Goal: Information Seeking & Learning: Understand process/instructions

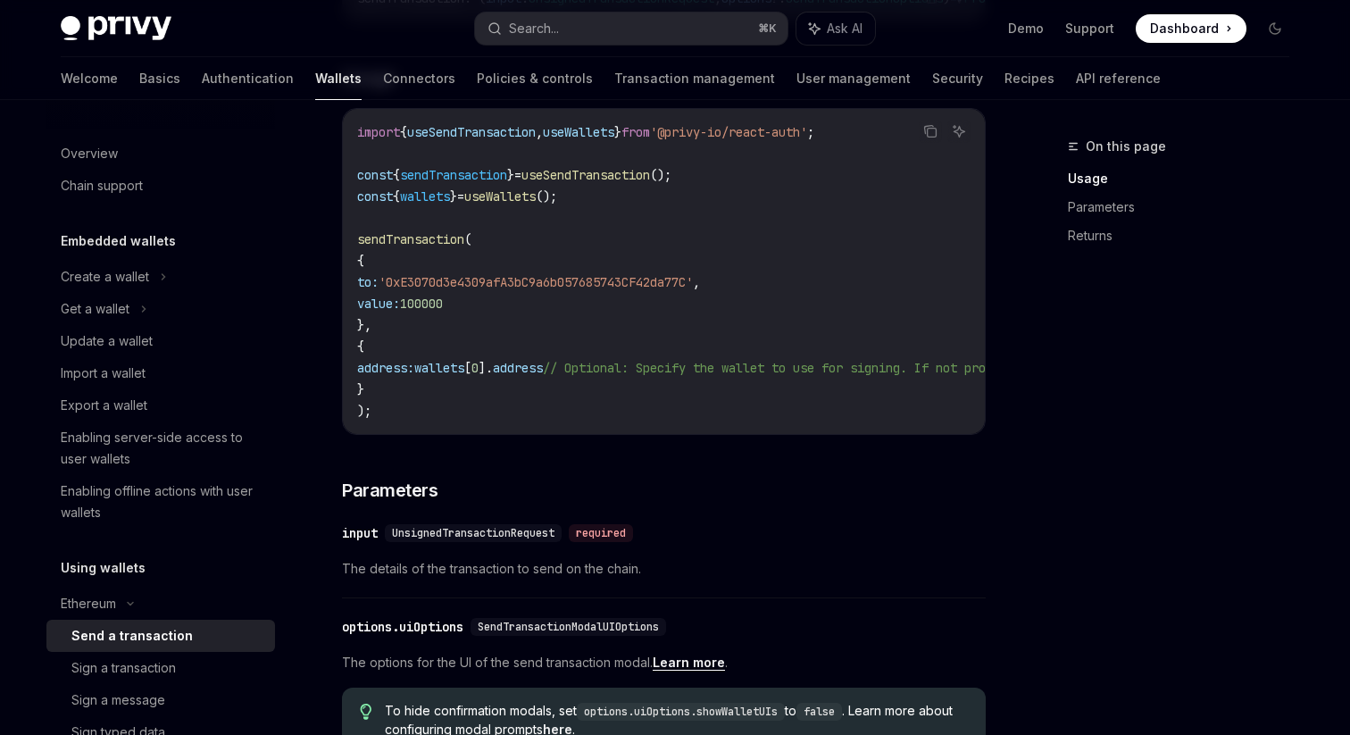
scroll to position [320, 0]
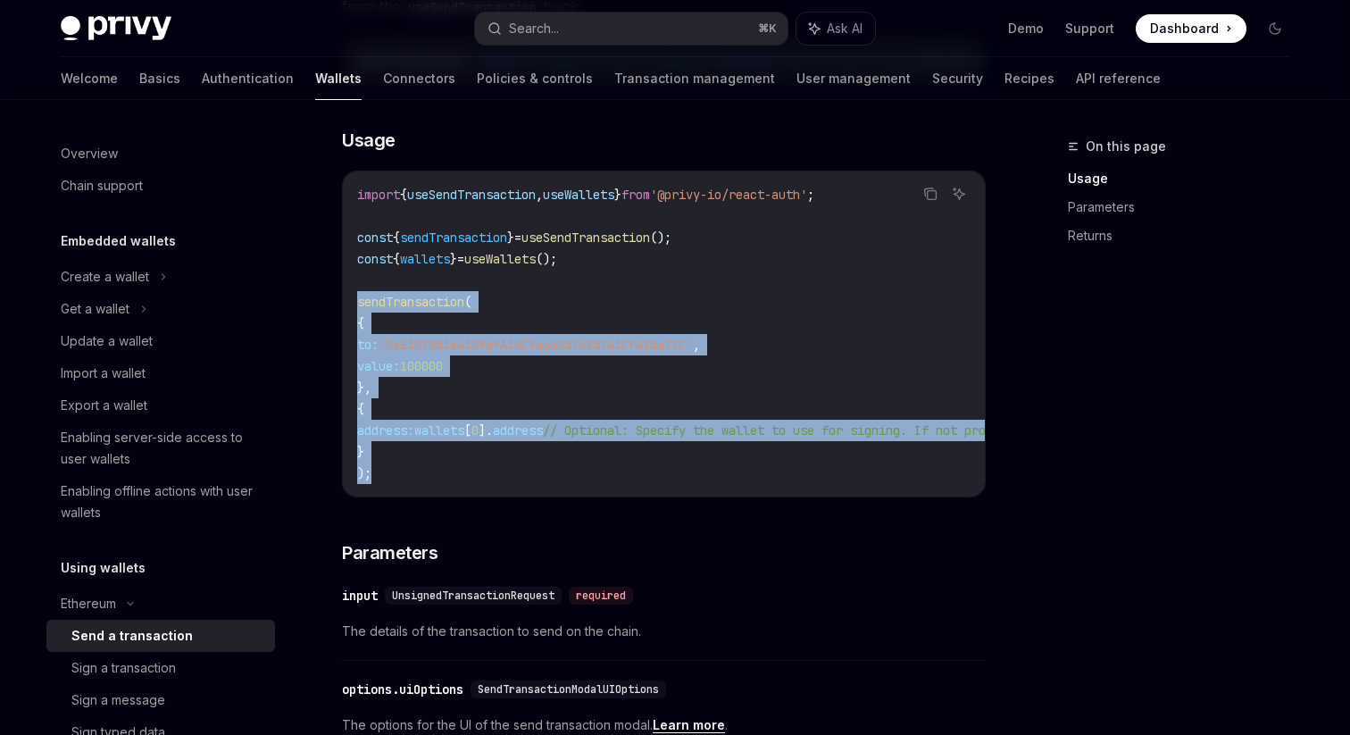
drag, startPoint x: 426, startPoint y: 489, endPoint x: 348, endPoint y: 311, distance: 194.7
click at [348, 311] on div "import { useSendTransaction , useWallets } from '@privy-io/react-auth' ; const …" at bounding box center [664, 333] width 642 height 325
click at [921, 202] on button "Copy the contents from the code block" at bounding box center [930, 193] width 23 height 23
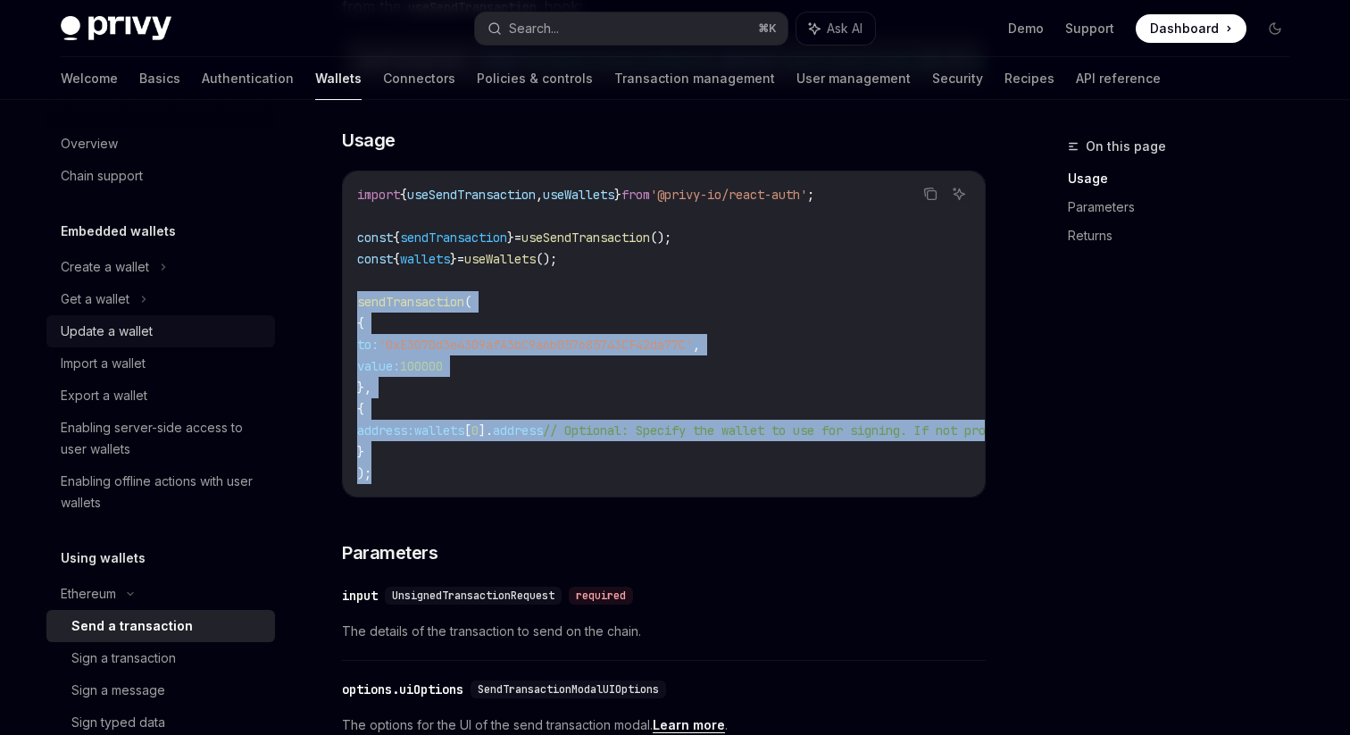
scroll to position [0, 0]
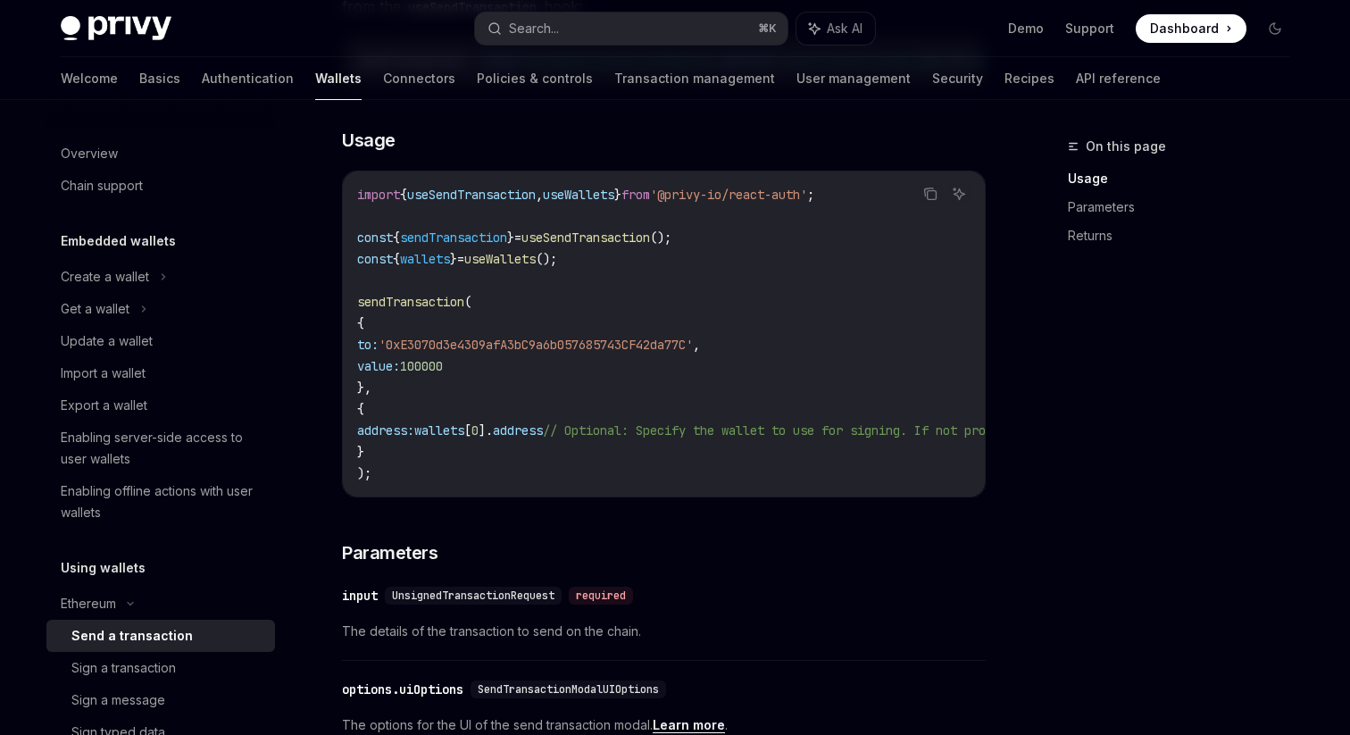
click at [150, 243] on h5 "Embedded wallets" at bounding box center [118, 240] width 115 height 21
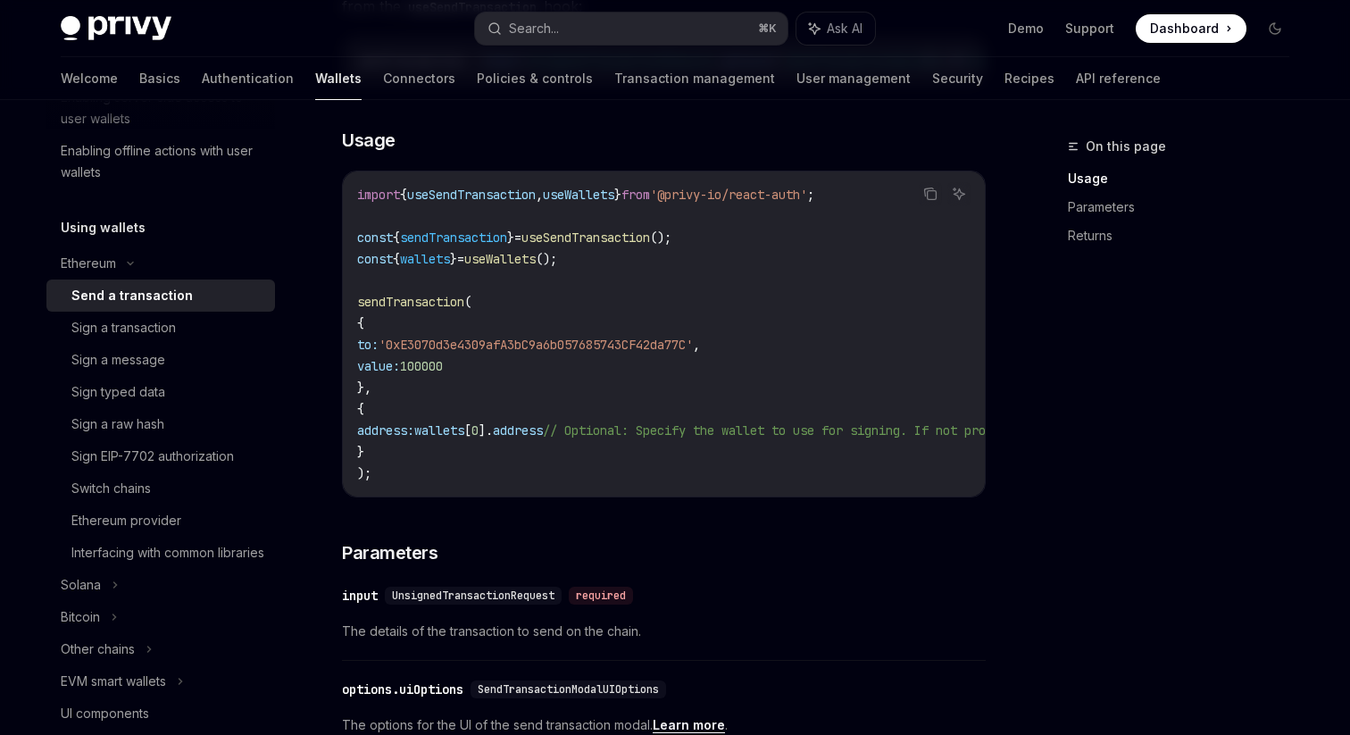
scroll to position [342, 0]
click at [181, 329] on div "Sign a transaction" at bounding box center [167, 325] width 193 height 21
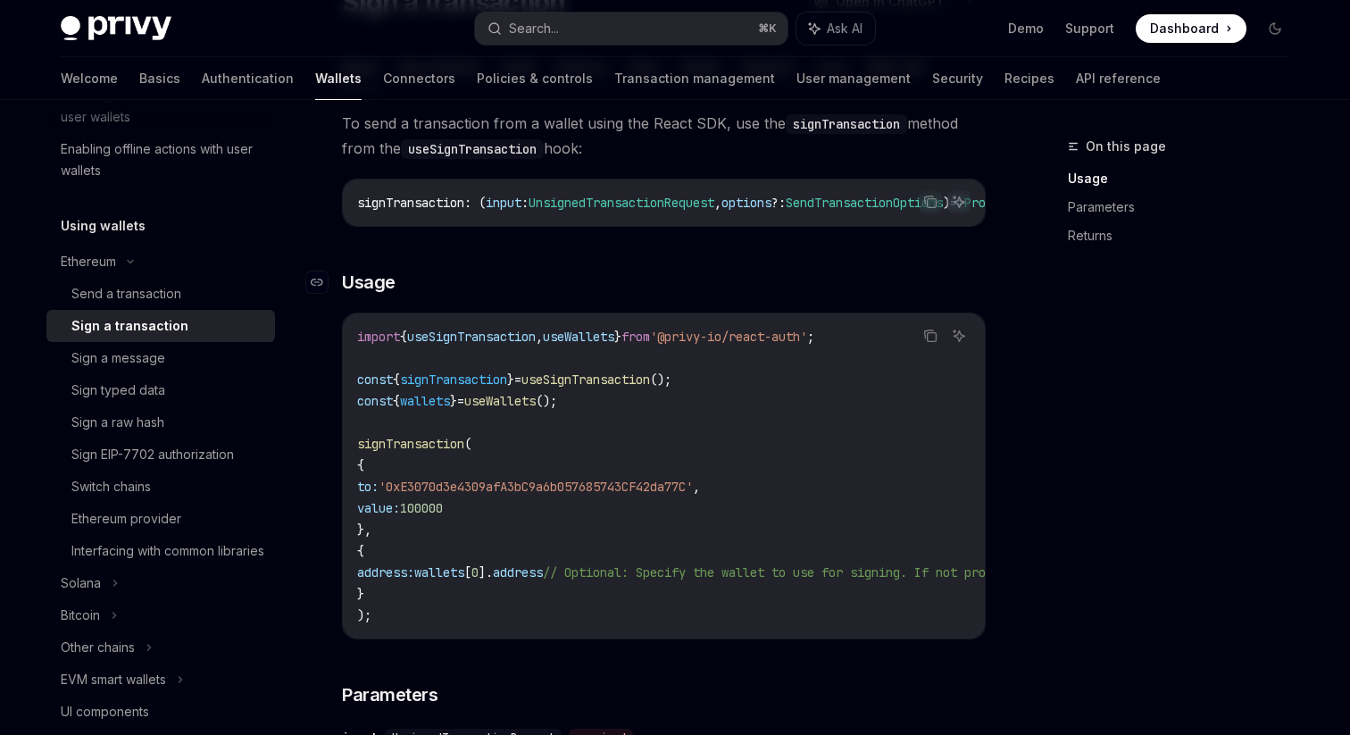
scroll to position [181, 0]
click at [934, 340] on icon "Copy the contents from the code block" at bounding box center [930, 333] width 14 height 14
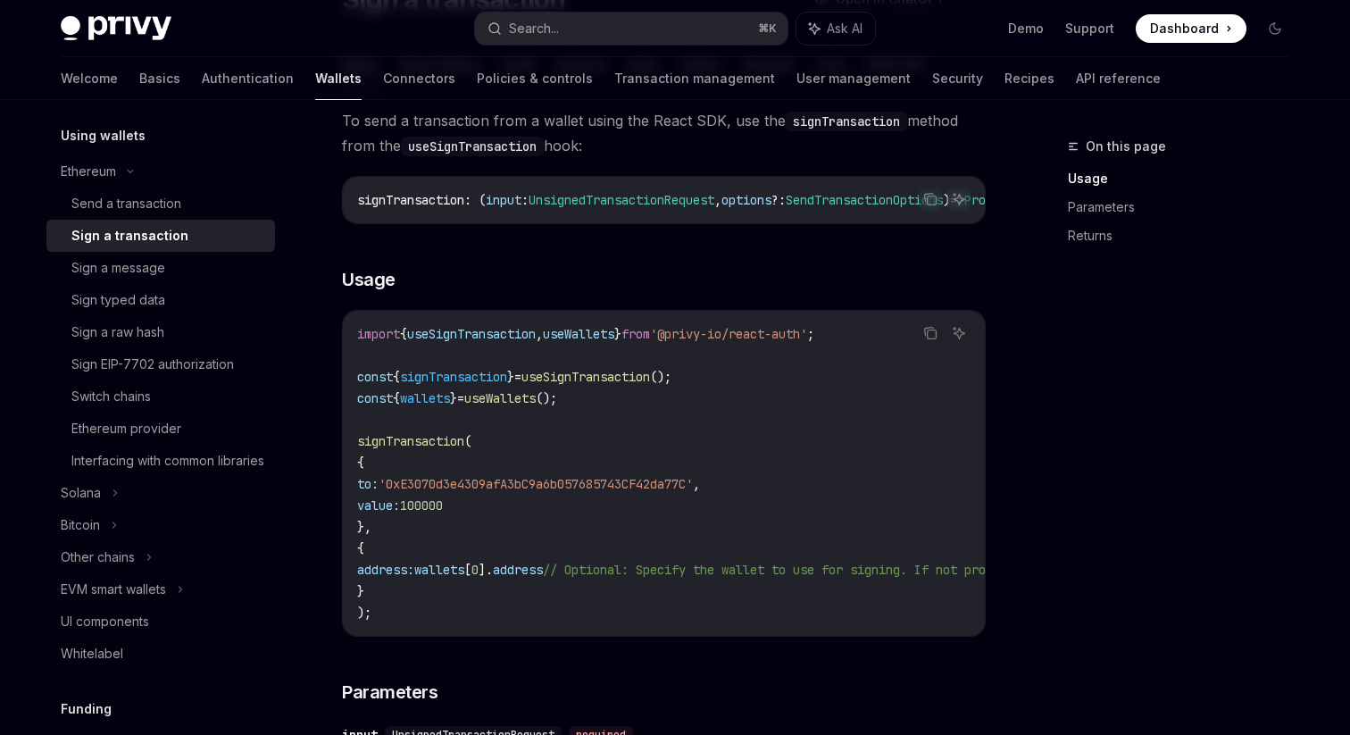
scroll to position [433, 0]
click at [150, 233] on div "Sign a transaction" at bounding box center [129, 234] width 117 height 21
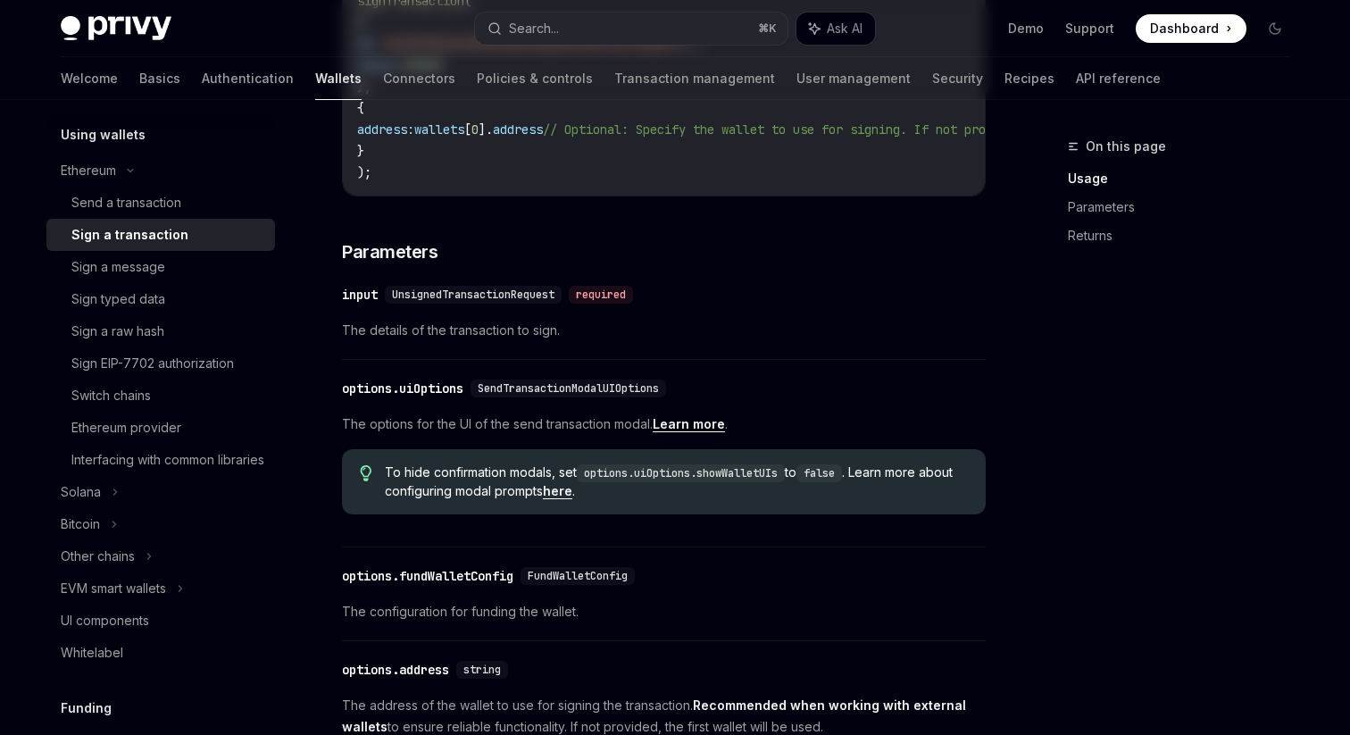
scroll to position [0, 0]
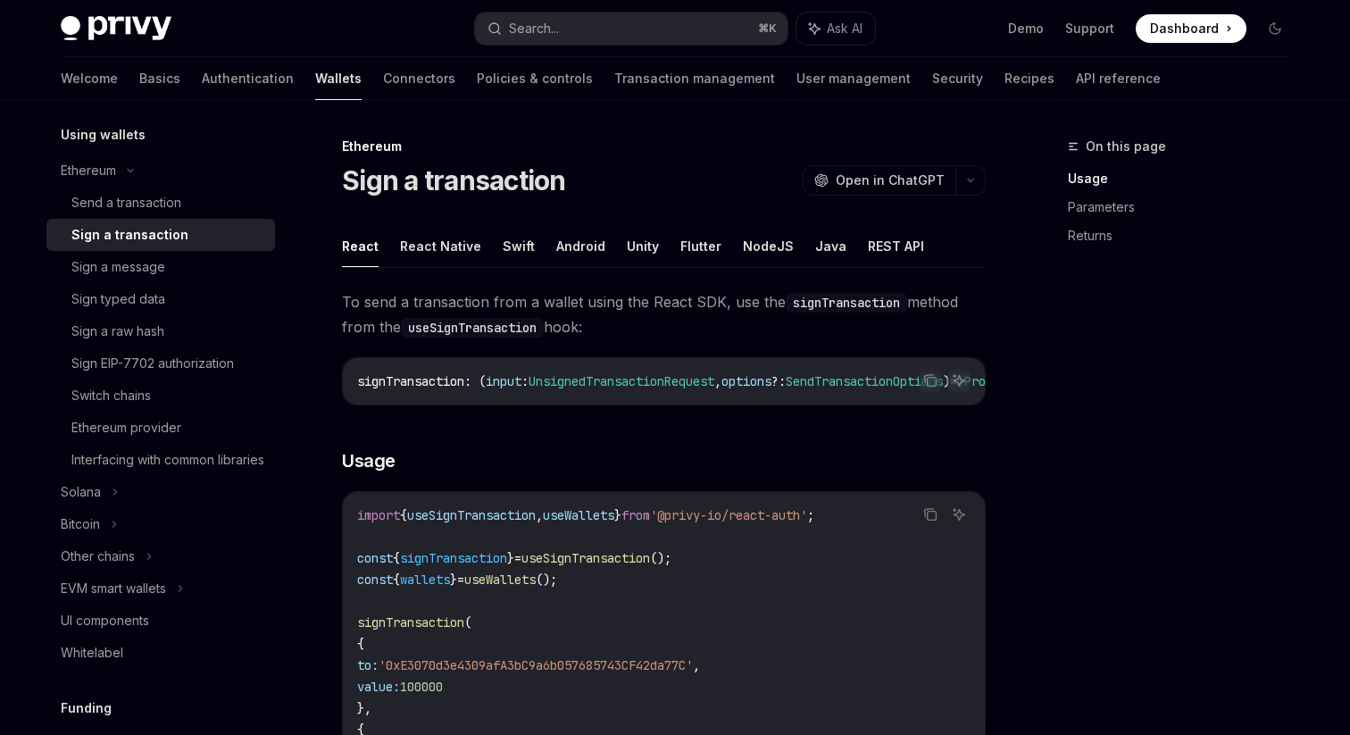
type textarea "*"
